Goal: Task Accomplishment & Management: Manage account settings

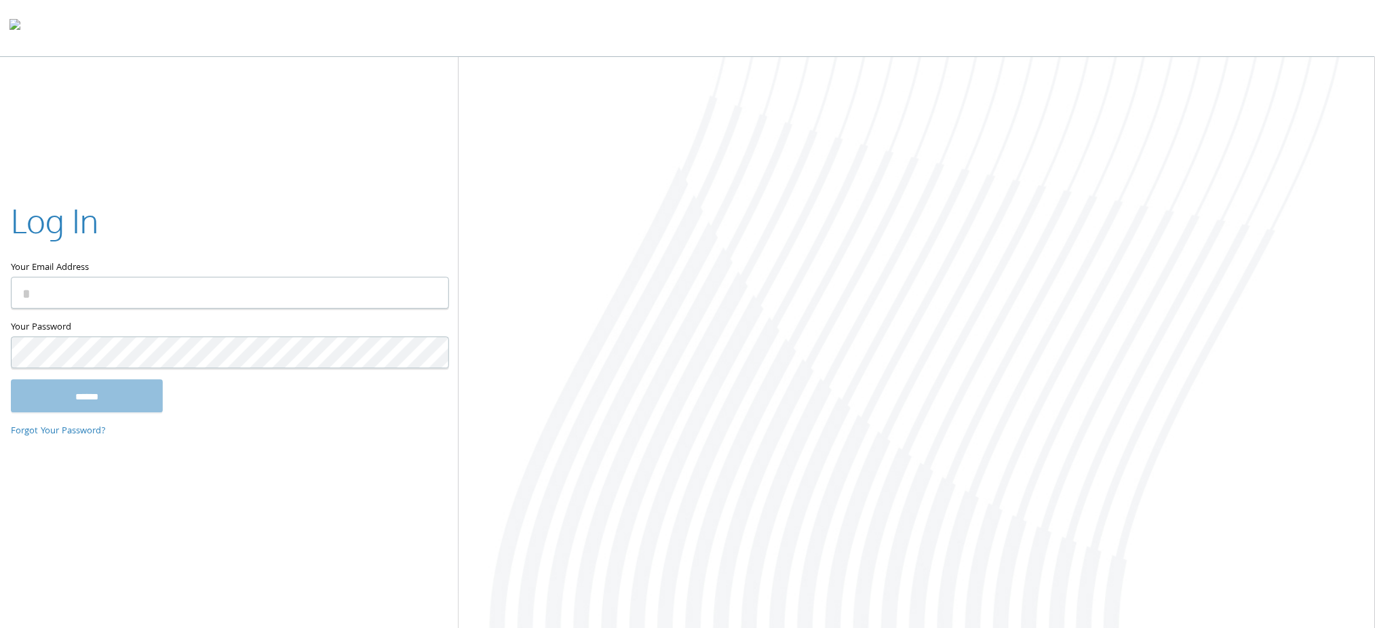
type input "**********"
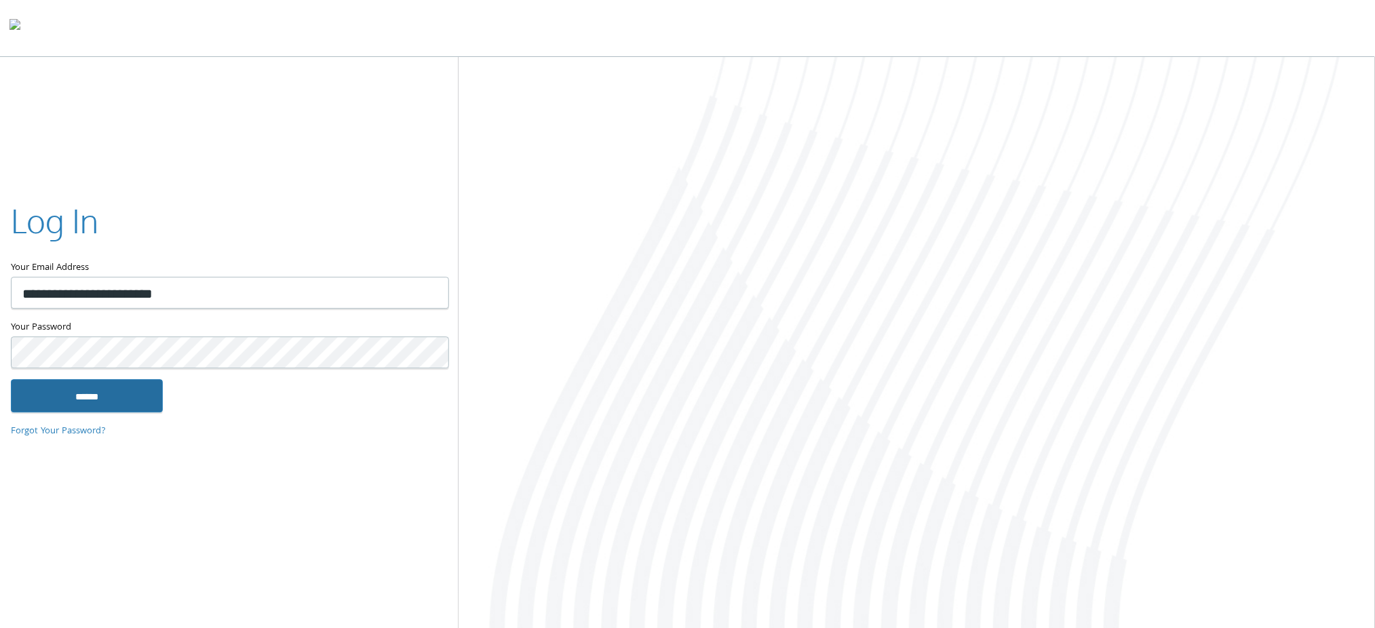
click at [111, 408] on input "******" at bounding box center [87, 396] width 152 height 33
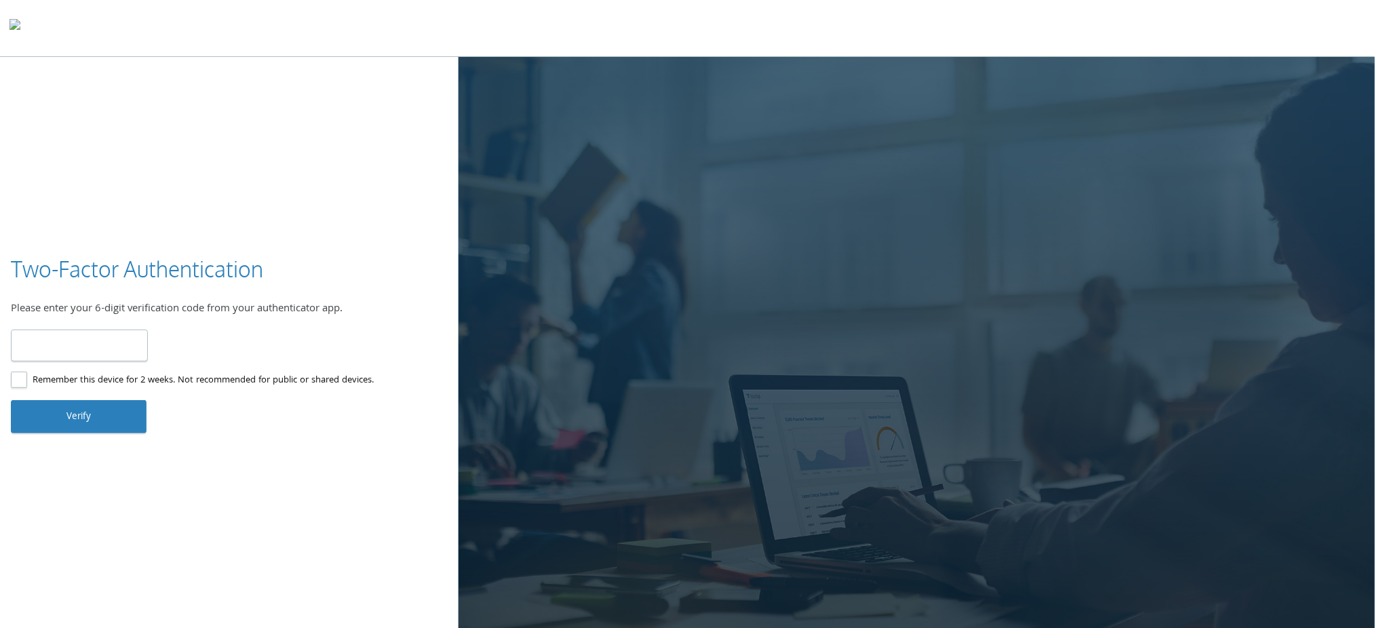
click at [55, 338] on input "number" at bounding box center [79, 346] width 137 height 32
type input "******"
